Goal: Task Accomplishment & Management: Manage account settings

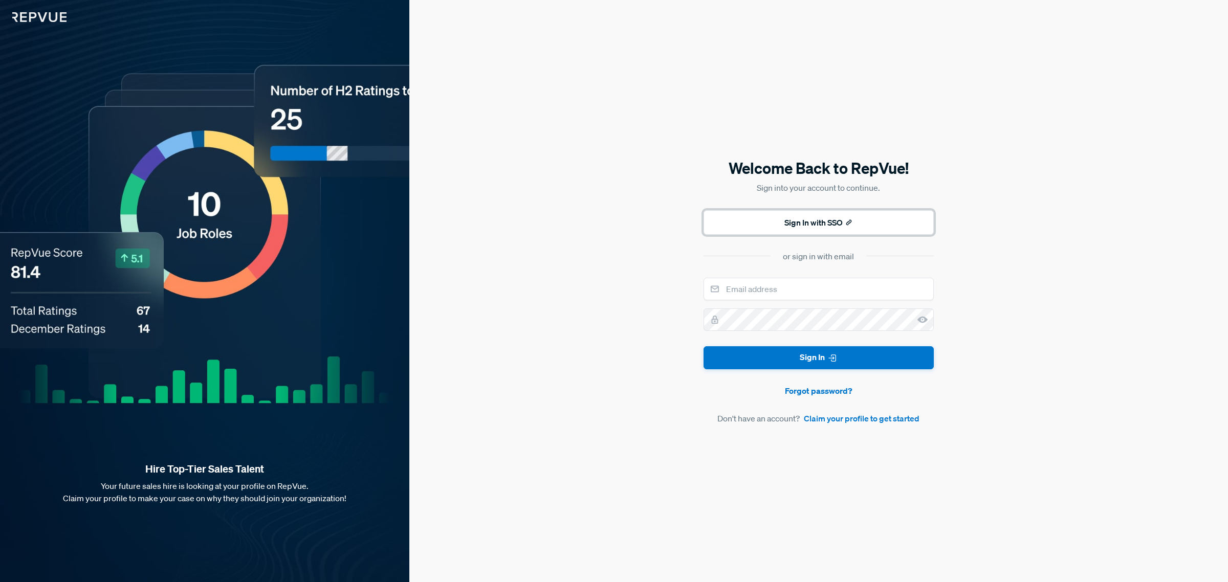
click at [846, 226] on button "Sign In with SSO" at bounding box center [819, 222] width 230 height 25
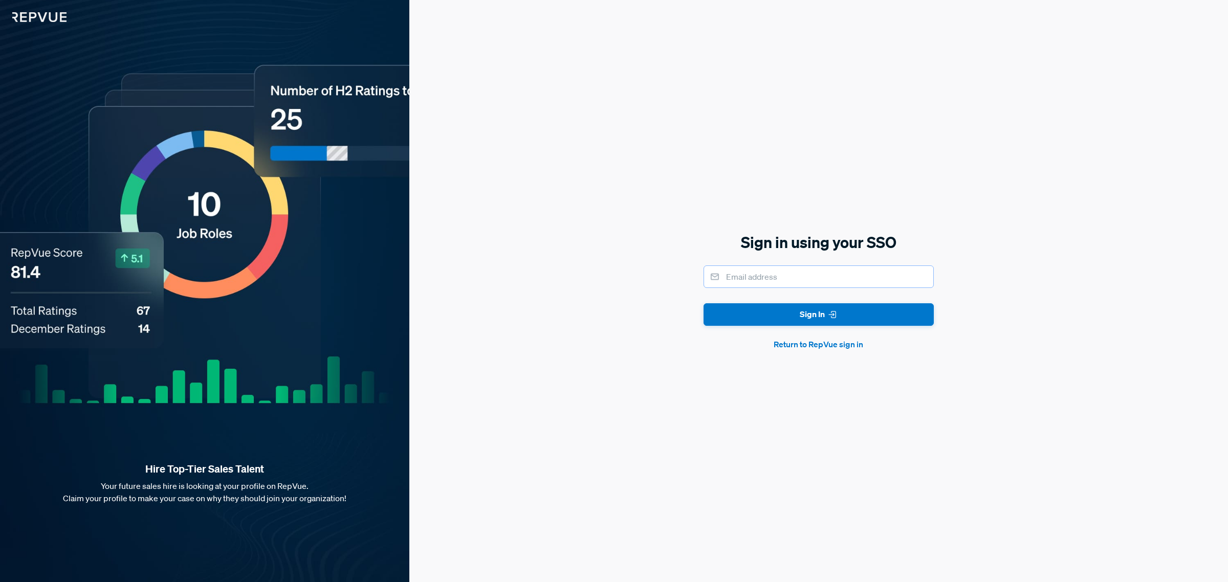
drag, startPoint x: 871, startPoint y: 280, endPoint x: 910, endPoint y: 267, distance: 41.8
click at [909, 267] on input "email" at bounding box center [819, 277] width 230 height 23
type input "[EMAIL_ADDRESS][DOMAIN_NAME]"
click at [868, 318] on button "Sign In" at bounding box center [819, 315] width 230 height 23
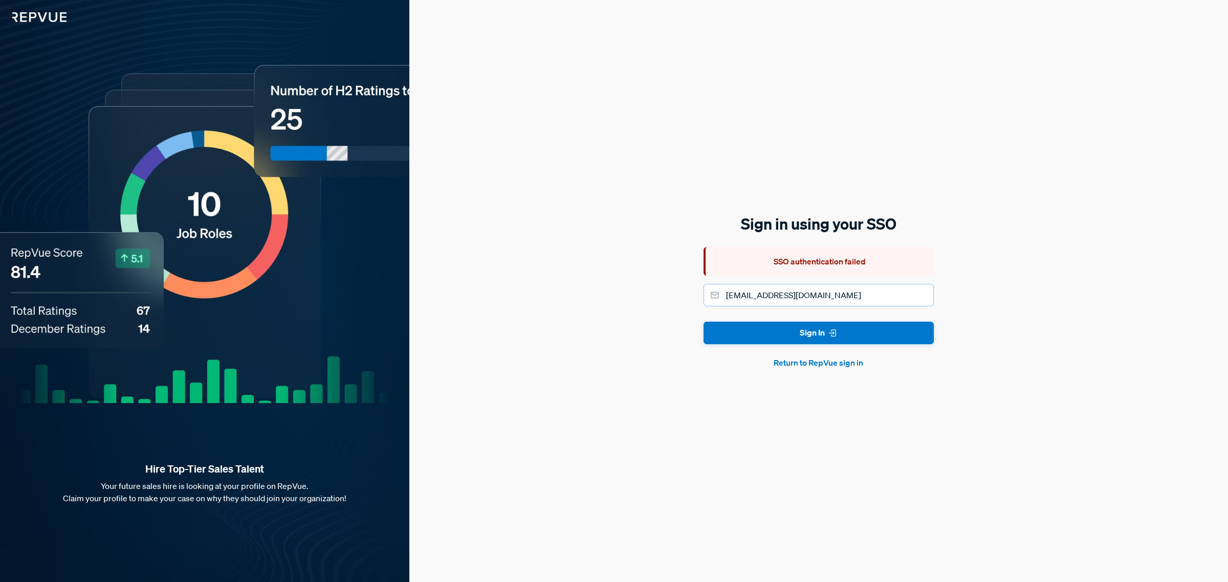
click at [874, 290] on input "[EMAIL_ADDRESS][DOMAIN_NAME]" at bounding box center [819, 295] width 230 height 23
click at [836, 330] on icon "submit" at bounding box center [833, 333] width 10 height 10
drag, startPoint x: 873, startPoint y: 293, endPoint x: 752, endPoint y: 298, distance: 120.4
click at [752, 298] on input "[EMAIL_ADDRESS][DOMAIN_NAME]" at bounding box center [819, 295] width 230 height 23
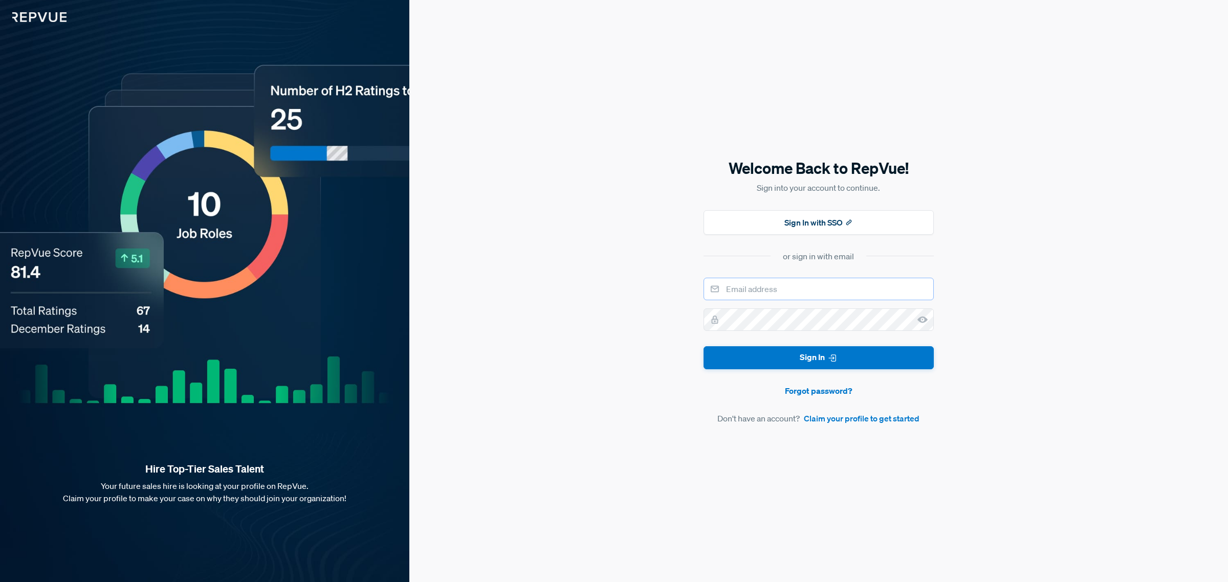
click at [826, 293] on input "email" at bounding box center [819, 289] width 230 height 23
type input "[EMAIL_ADDRESS][DOMAIN_NAME]"
click at [704, 347] on button "Sign In" at bounding box center [819, 358] width 230 height 23
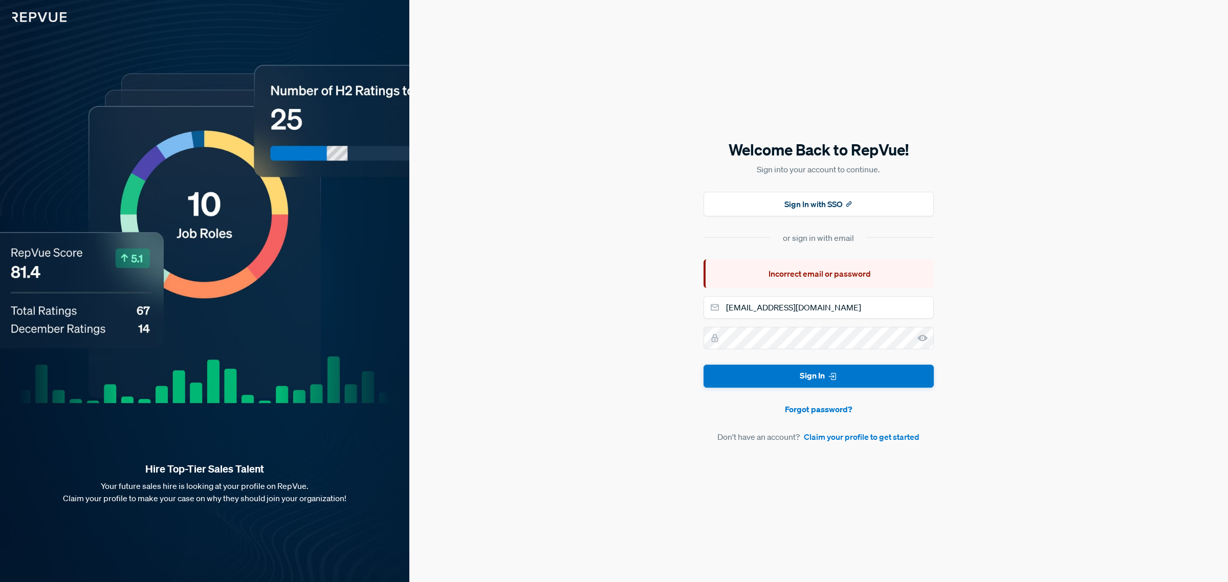
click at [922, 338] on icon at bounding box center [923, 338] width 10 height 10
drag, startPoint x: 808, startPoint y: 351, endPoint x: 702, endPoint y: 348, distance: 106.0
click at [702, 348] on div "Welcome Back to RepVue! Sign into your account to continue. Sign In with SSO or…" at bounding box center [818, 291] width 819 height 582
click at [694, 344] on div "Welcome Back to RepVue! Sign into your account to continue. Sign In with SSO or…" at bounding box center [818, 291] width 819 height 582
click at [704, 365] on button "Sign In" at bounding box center [819, 376] width 230 height 23
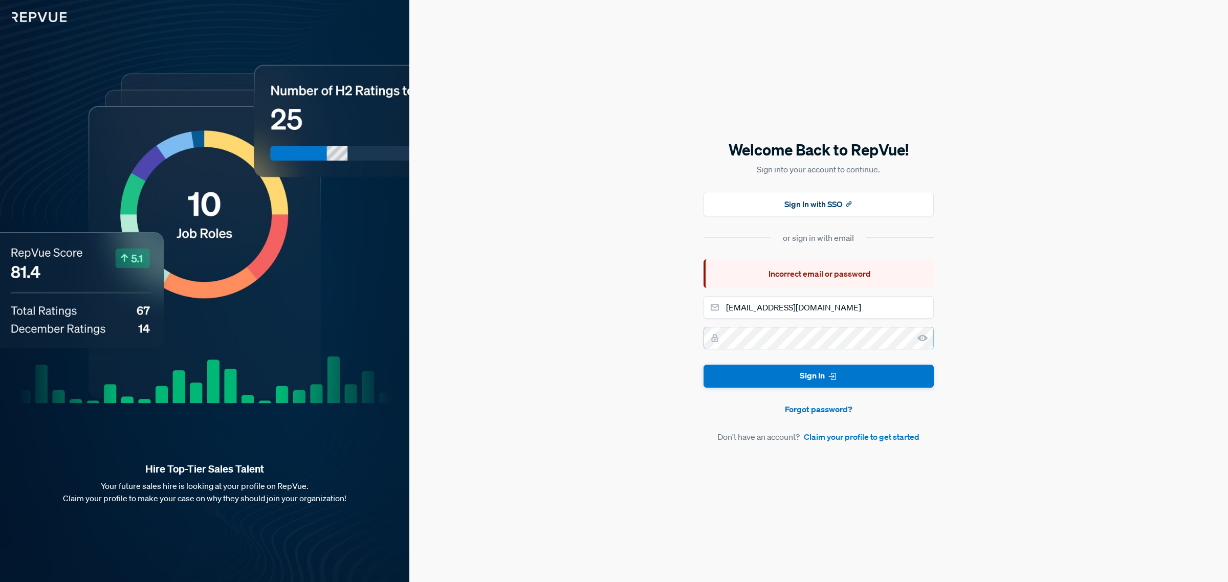
click at [718, 355] on form "[EMAIL_ADDRESS][DOMAIN_NAME] Sign In Forgot password? Don't have an account? Cl…" at bounding box center [819, 369] width 230 height 147
click at [704, 365] on button "Sign In" at bounding box center [819, 376] width 230 height 23
click at [827, 411] on link "Forgot password?" at bounding box center [819, 409] width 230 height 12
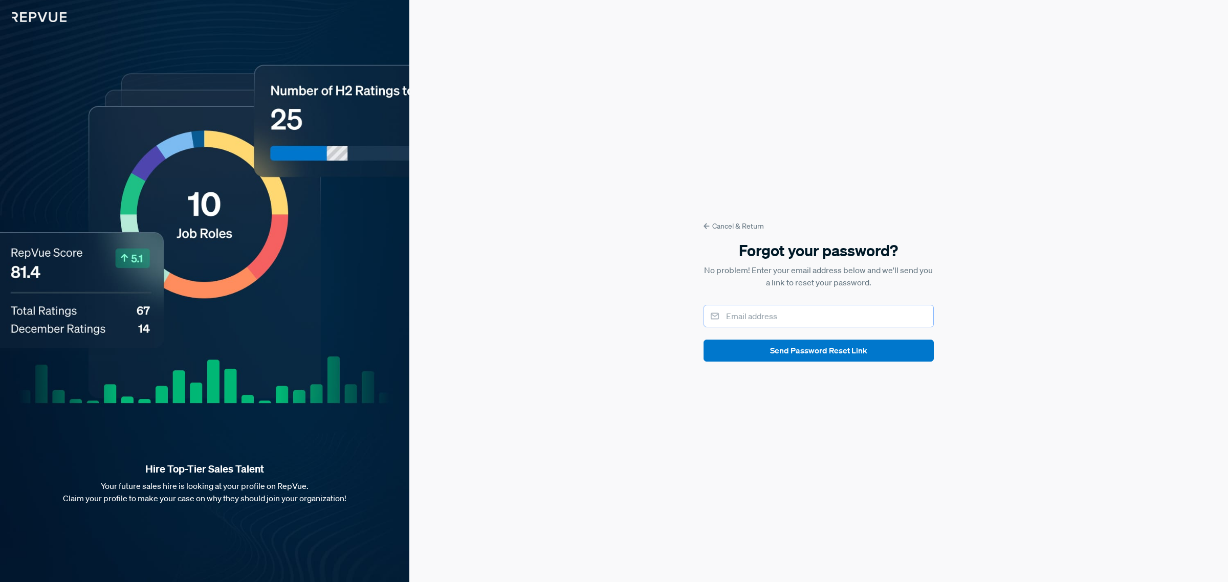
click at [813, 313] on input "email" at bounding box center [819, 316] width 230 height 23
type input "[EMAIL_ADDRESS][DOMAIN_NAME]"
click at [810, 356] on button "Send Password Reset Link" at bounding box center [819, 351] width 230 height 22
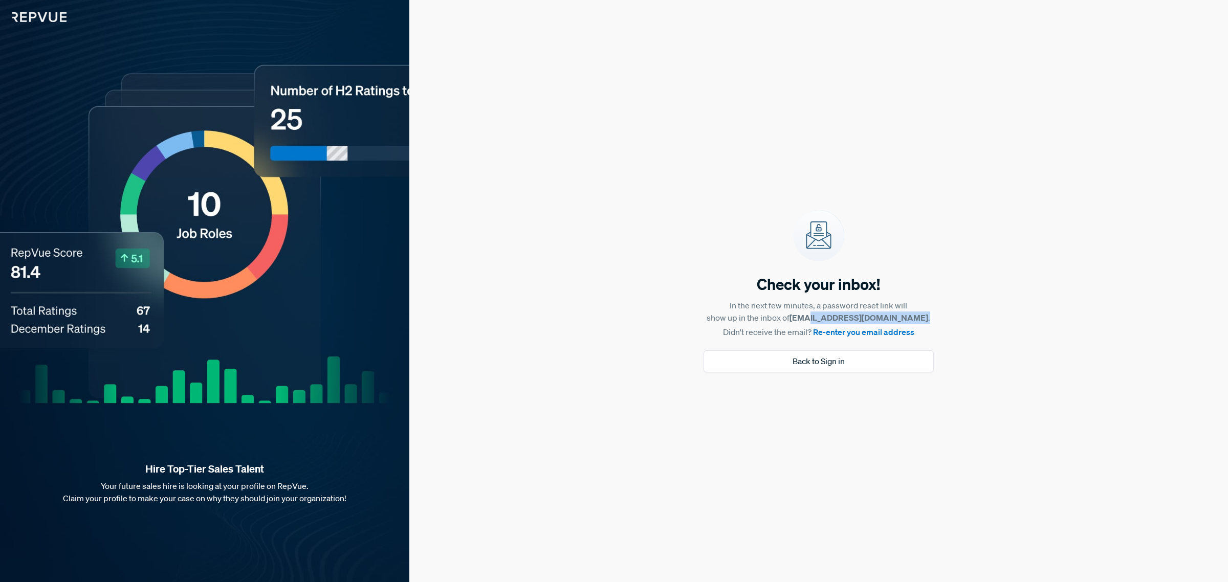
drag, startPoint x: 812, startPoint y: 320, endPoint x: 934, endPoint y: 315, distance: 122.4
click at [934, 315] on div "Check your inbox! In the next few minutes, a password reset link will show up i…" at bounding box center [818, 291] width 819 height 582
click at [906, 328] on link "Re-enter you email address" at bounding box center [863, 332] width 101 height 10
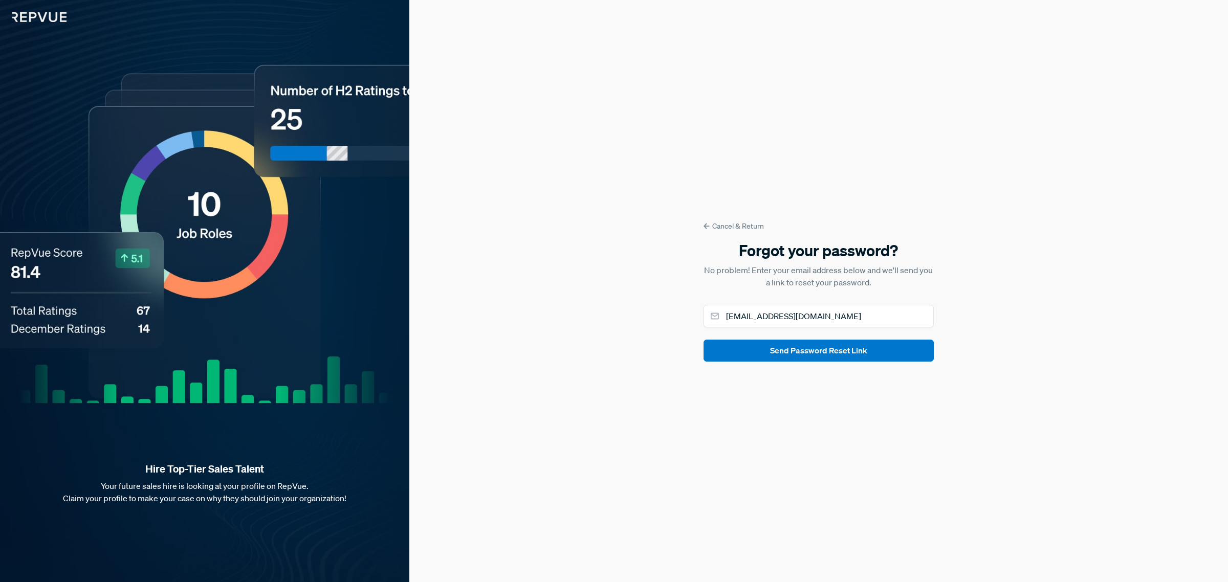
click at [747, 212] on div "Cancel & Return Forgot your password? No problem! Enter your email address belo…" at bounding box center [818, 291] width 819 height 582
click at [746, 223] on link "Cancel & Return" at bounding box center [819, 226] width 230 height 11
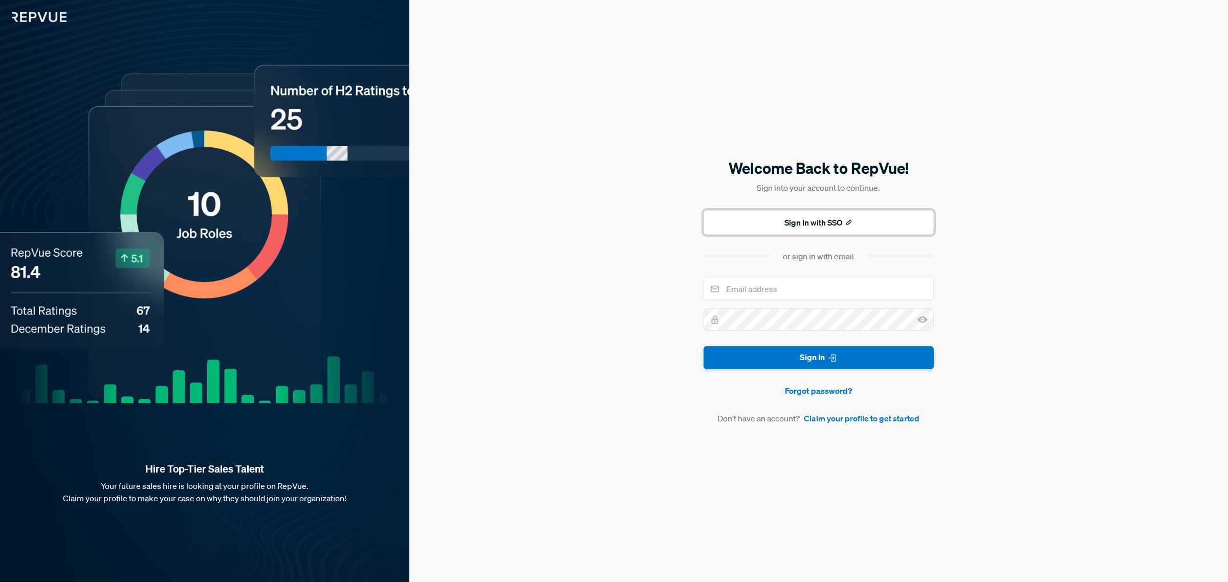
click at [785, 229] on button "Sign In with SSO" at bounding box center [819, 222] width 230 height 25
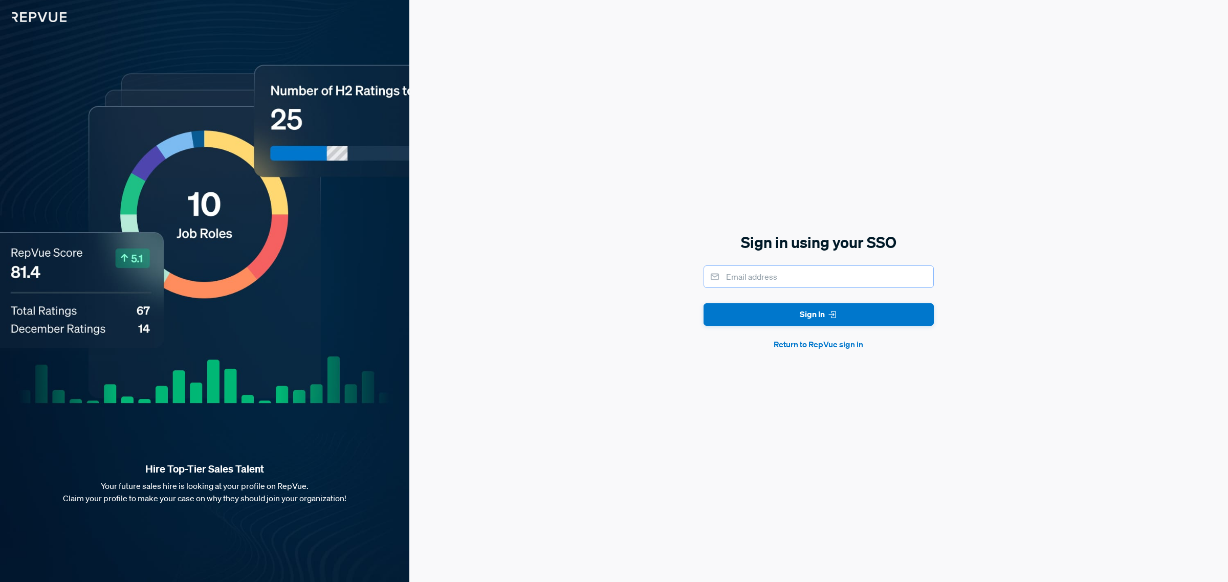
click at [881, 275] on input "email" at bounding box center [819, 277] width 230 height 23
type input "[EMAIL_ADDRESS][DOMAIN_NAME]"
click at [858, 319] on button "Sign In" at bounding box center [819, 315] width 230 height 23
